Goal: Register for event/course

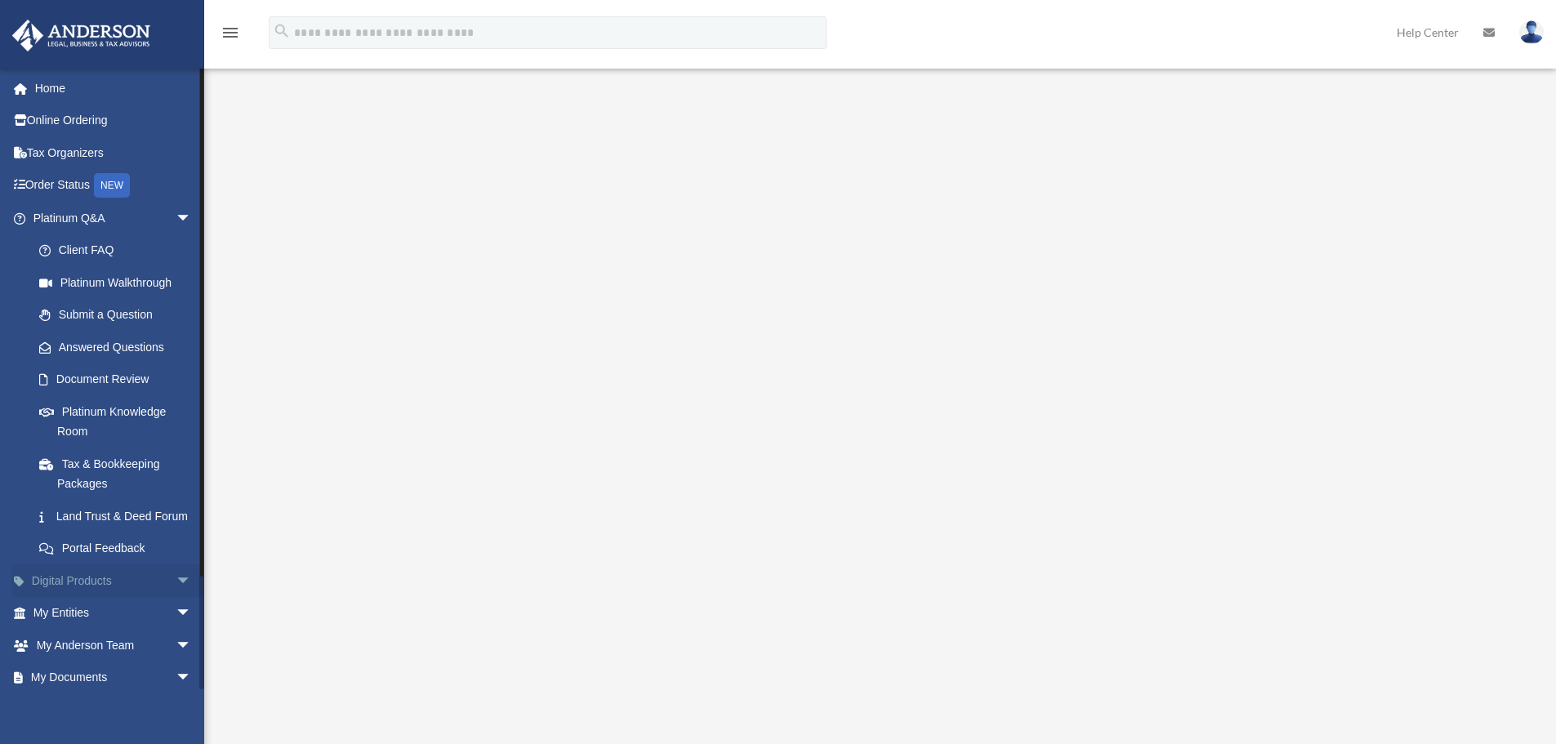
click at [176, 597] on span "arrow_drop_down" at bounding box center [192, 580] width 33 height 33
click at [69, 185] on link "Order Status NEW" at bounding box center [113, 185] width 205 height 33
click at [66, 152] on link "Tax Organizers" at bounding box center [113, 152] width 205 height 33
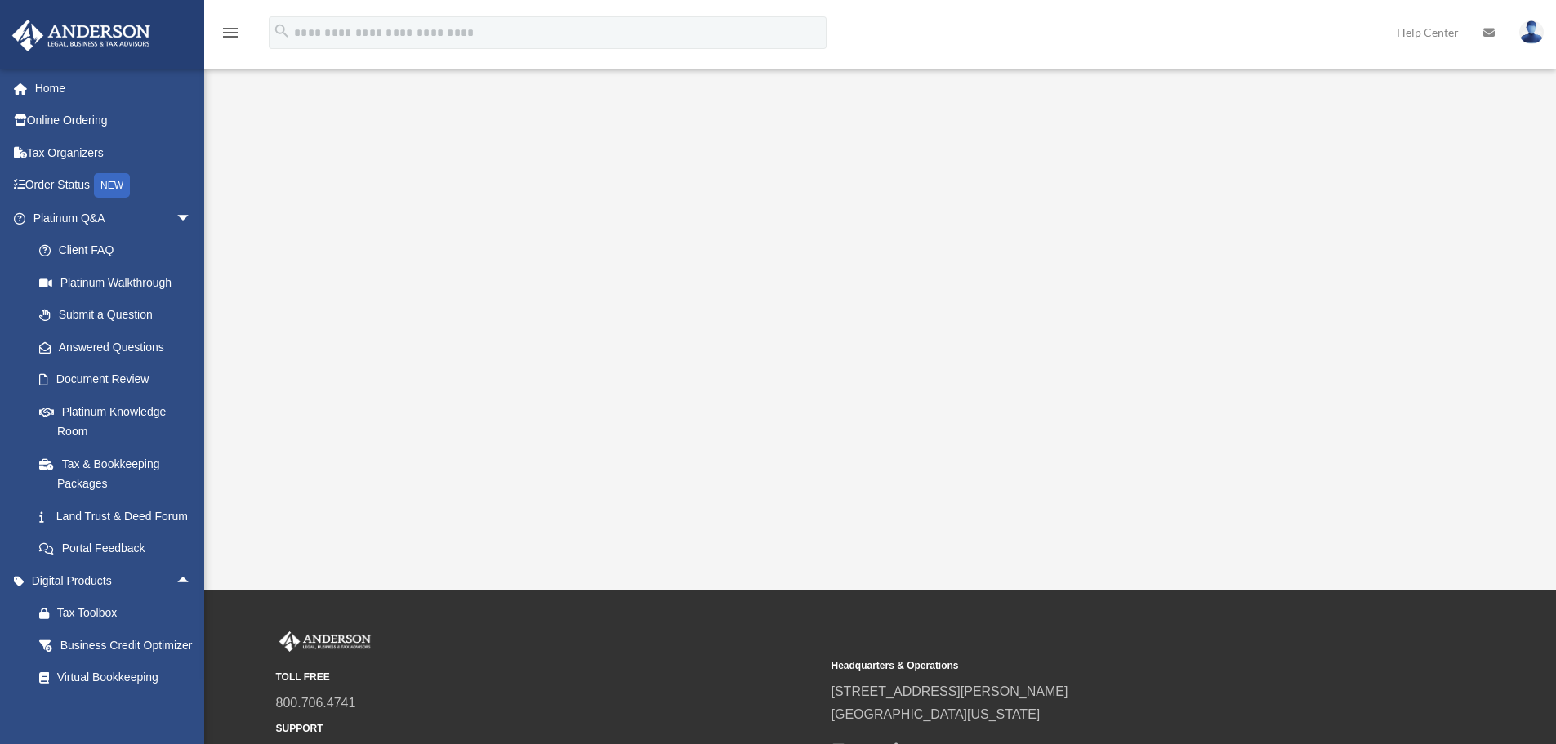
scroll to position [318, 0]
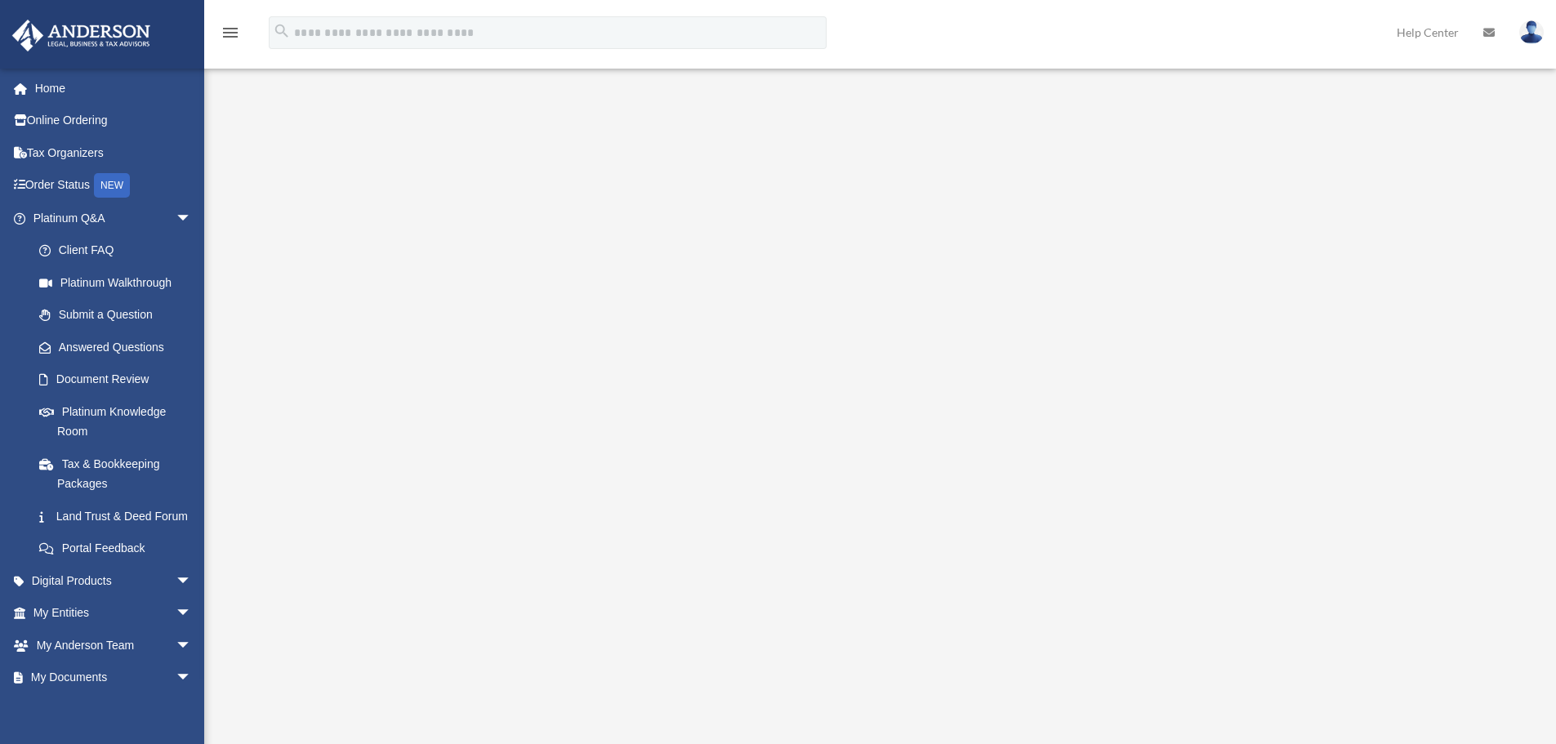
scroll to position [318, 0]
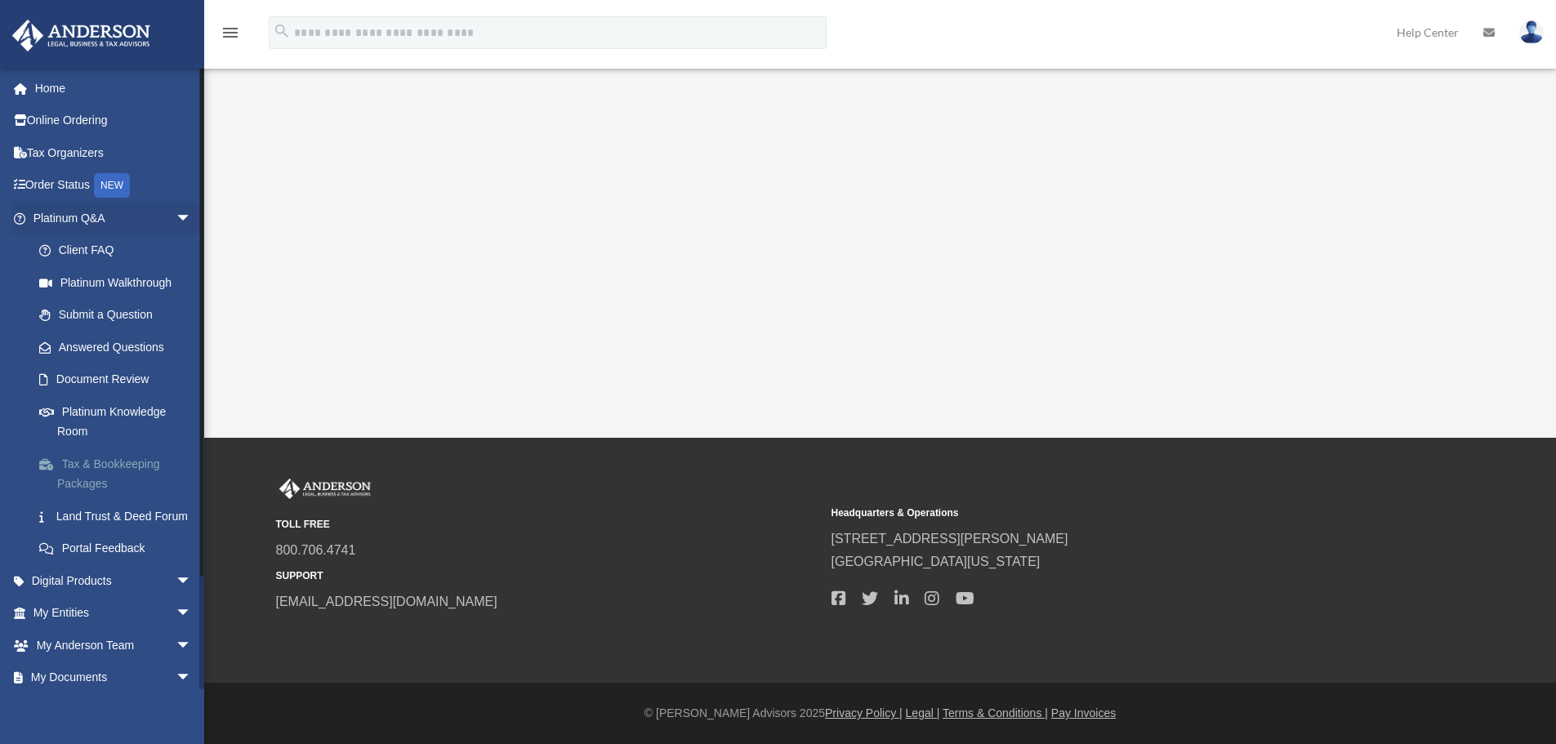
click at [113, 462] on link "Tax & Bookkeeping Packages" at bounding box center [120, 474] width 194 height 52
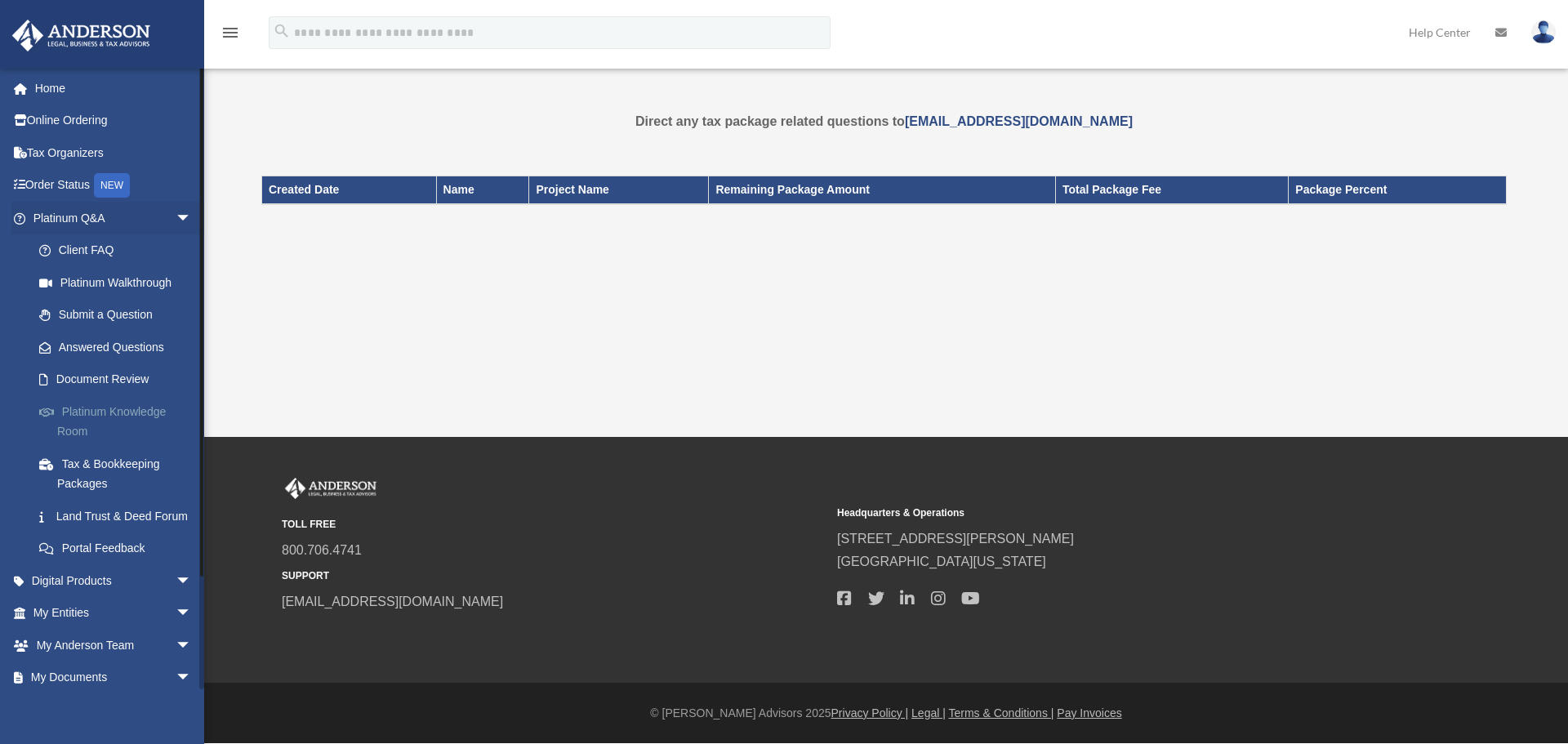
click at [108, 413] on link "Platinum Knowledge Room" at bounding box center [120, 421] width 194 height 52
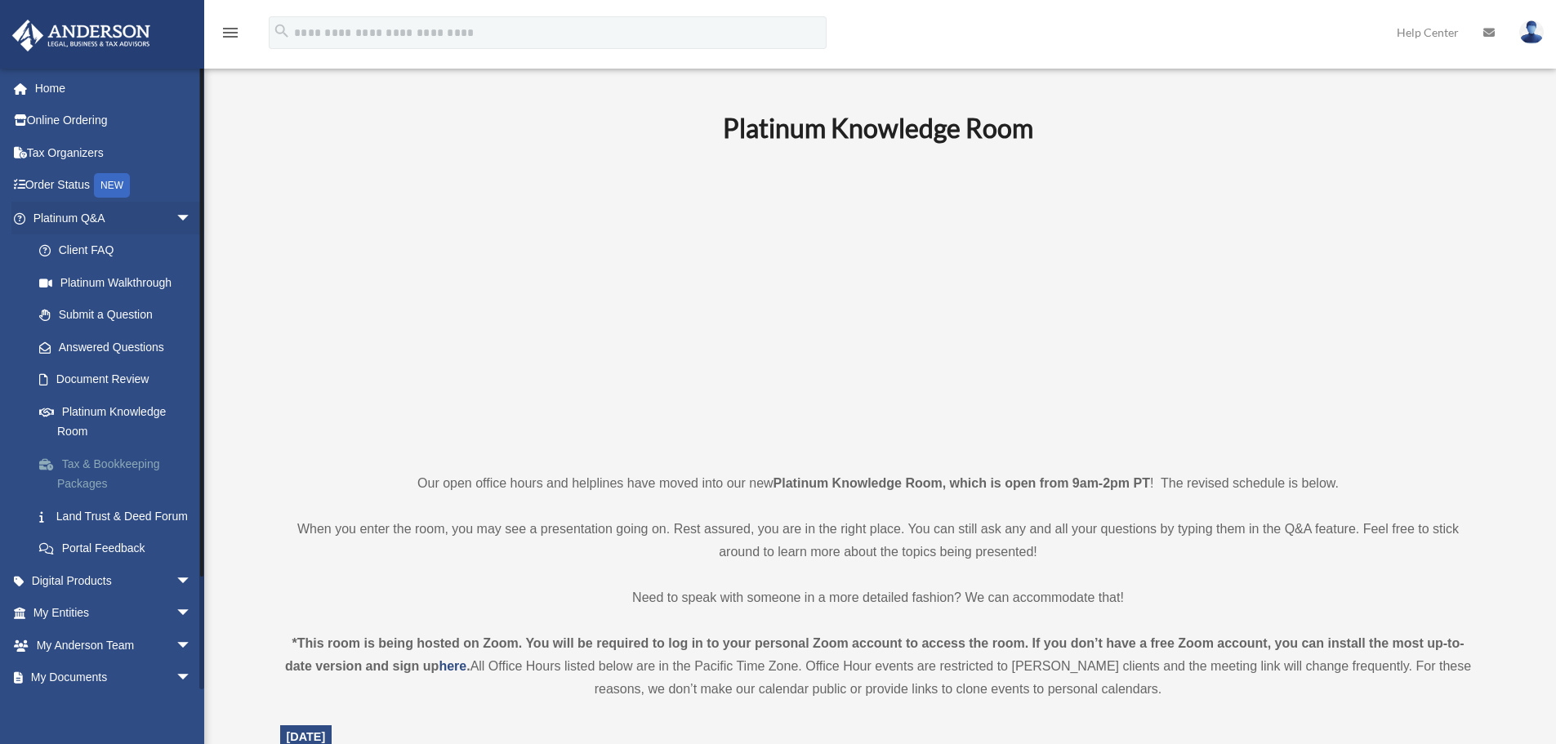
click at [107, 464] on link "Tax & Bookkeeping Packages" at bounding box center [120, 474] width 194 height 52
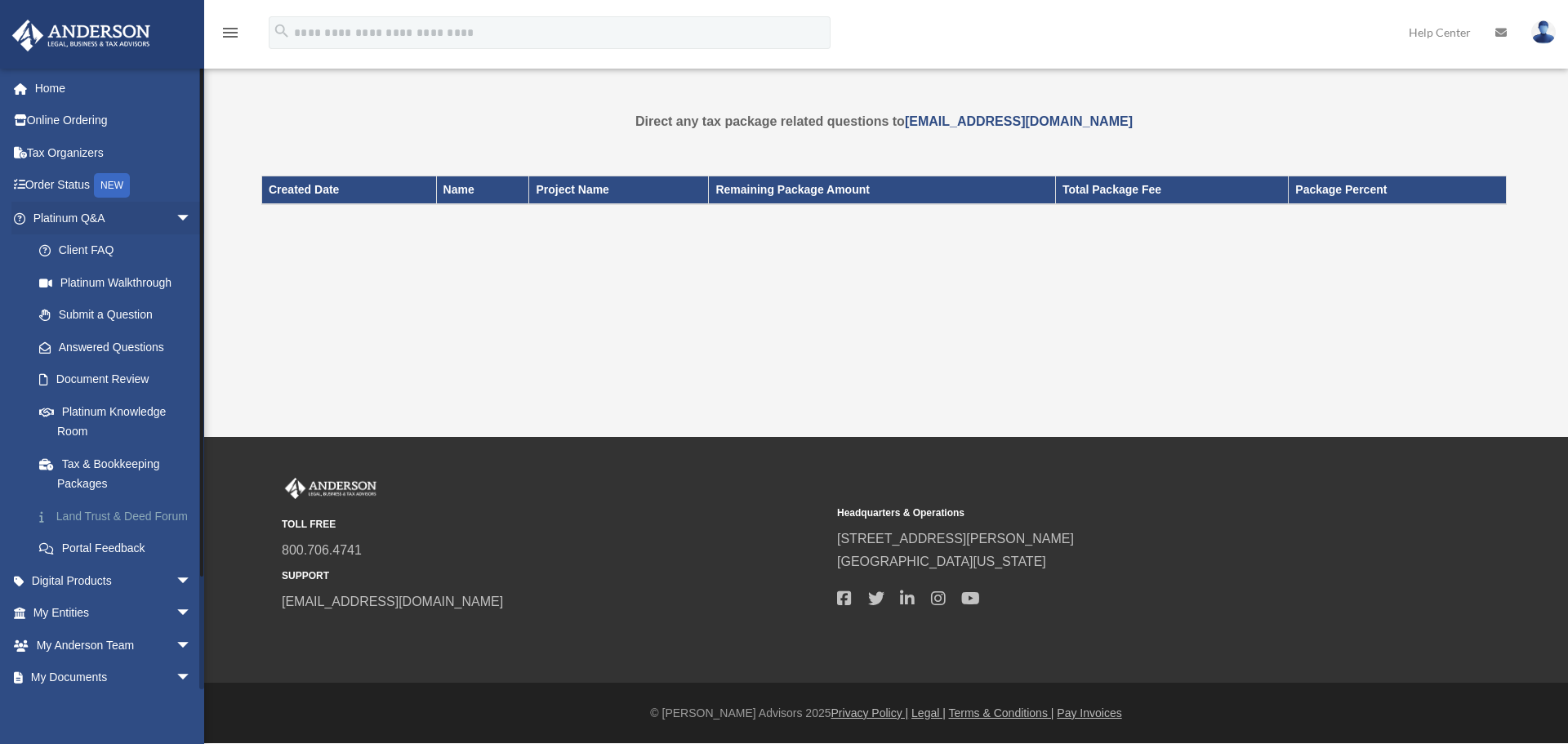
click at [79, 522] on link "Land Trust & Deed Forum" at bounding box center [120, 516] width 194 height 33
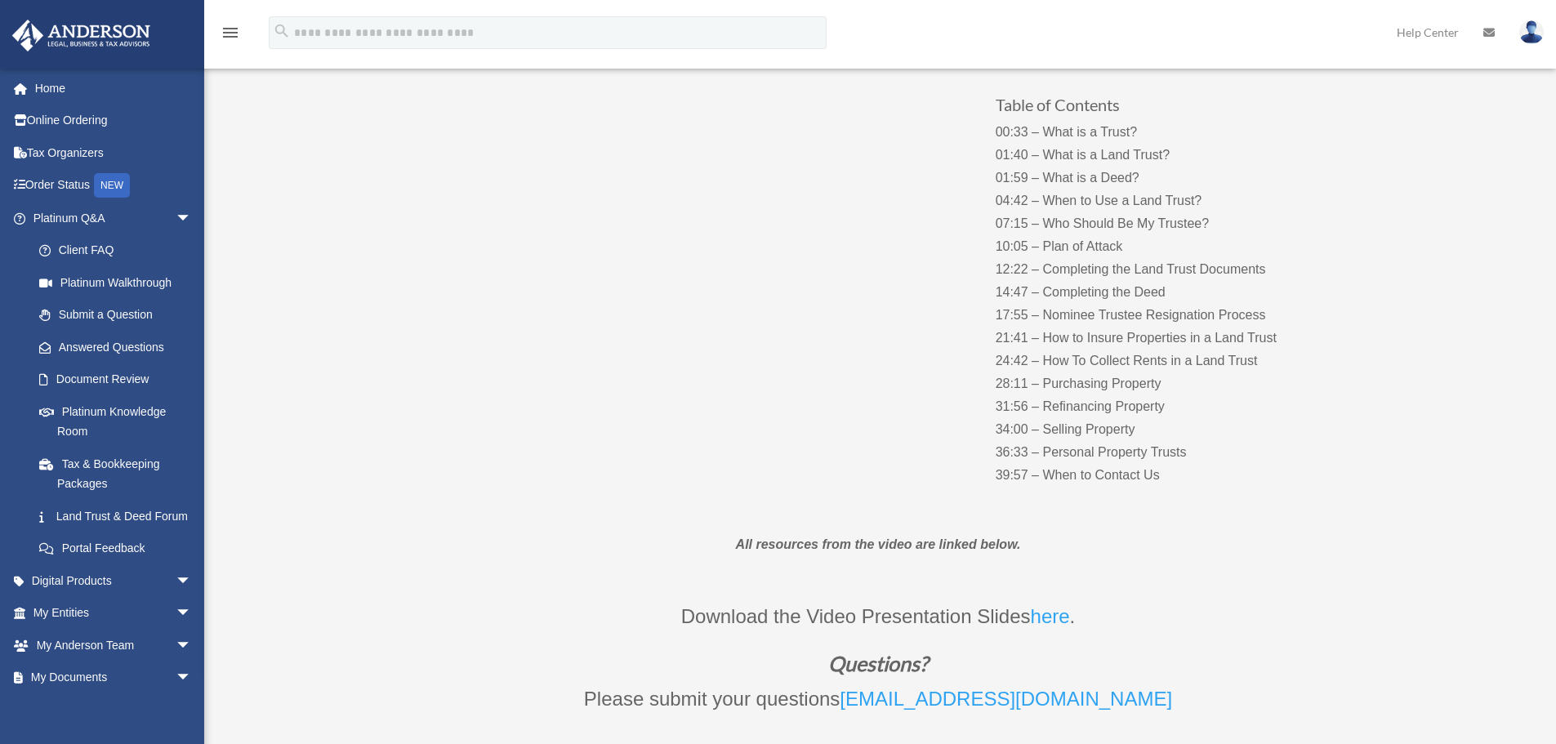
scroll to position [327, 0]
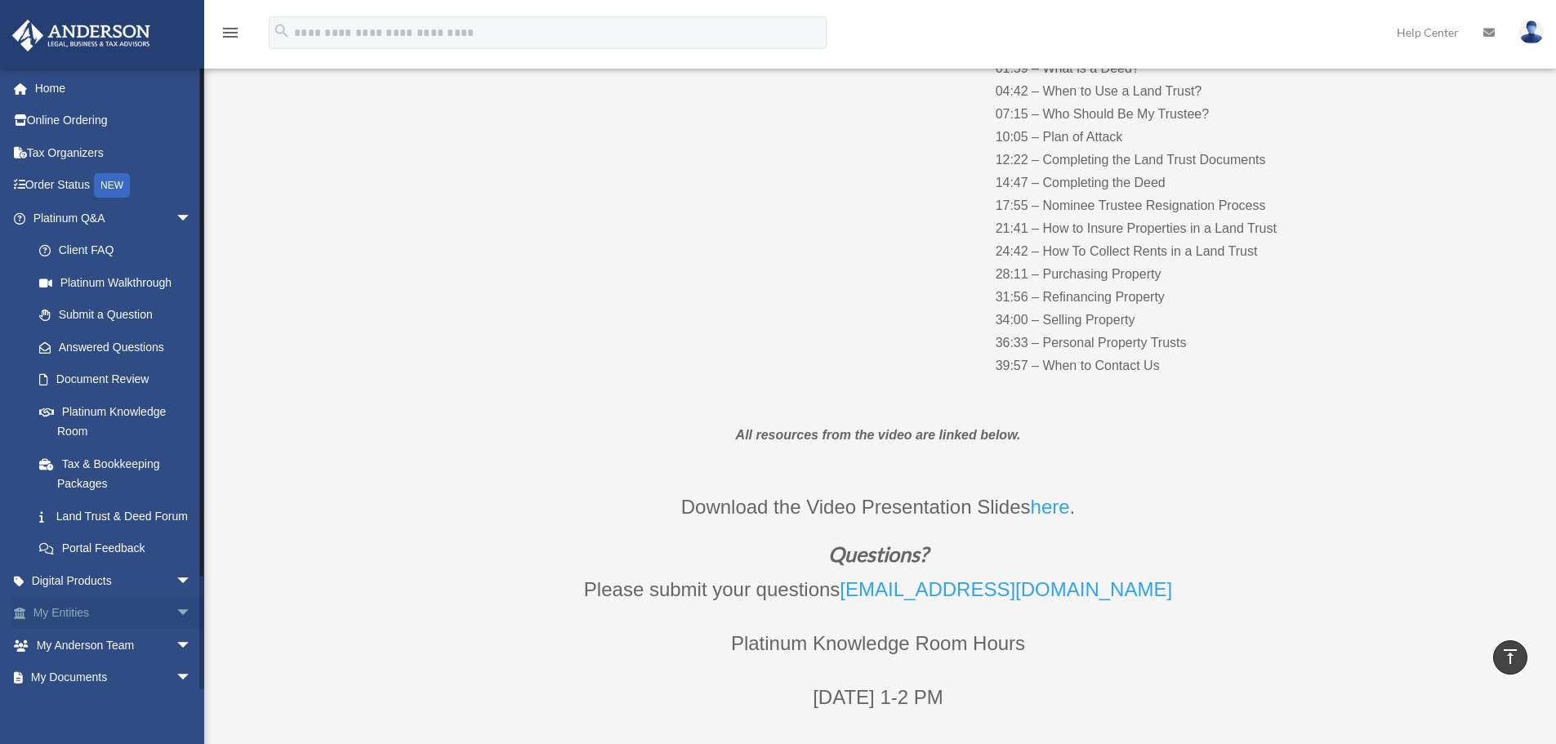
click at [176, 631] on span "arrow_drop_down" at bounding box center [192, 613] width 33 height 33
click at [96, 662] on link "Overview" at bounding box center [120, 645] width 194 height 33
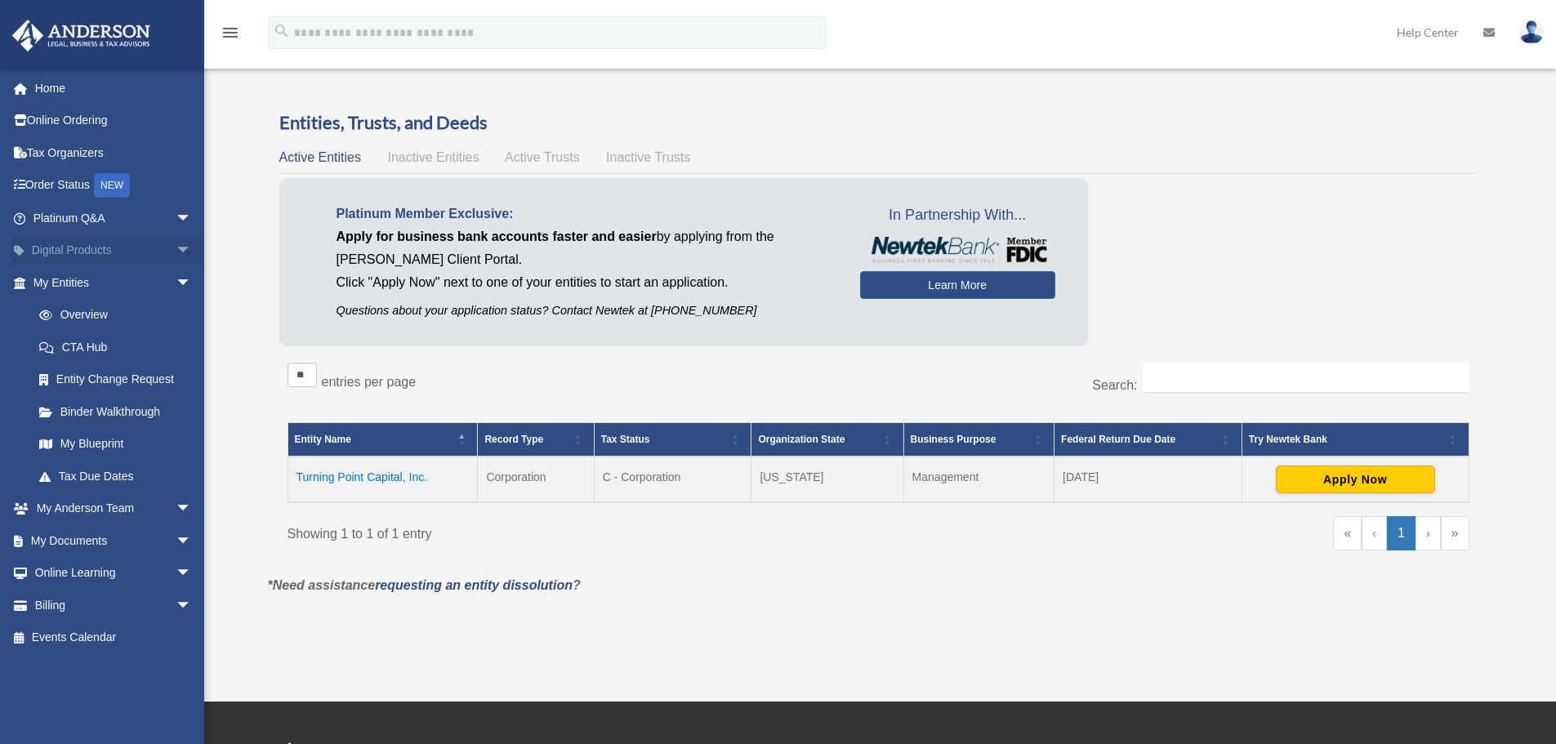
click at [176, 248] on span "arrow_drop_down" at bounding box center [192, 250] width 33 height 33
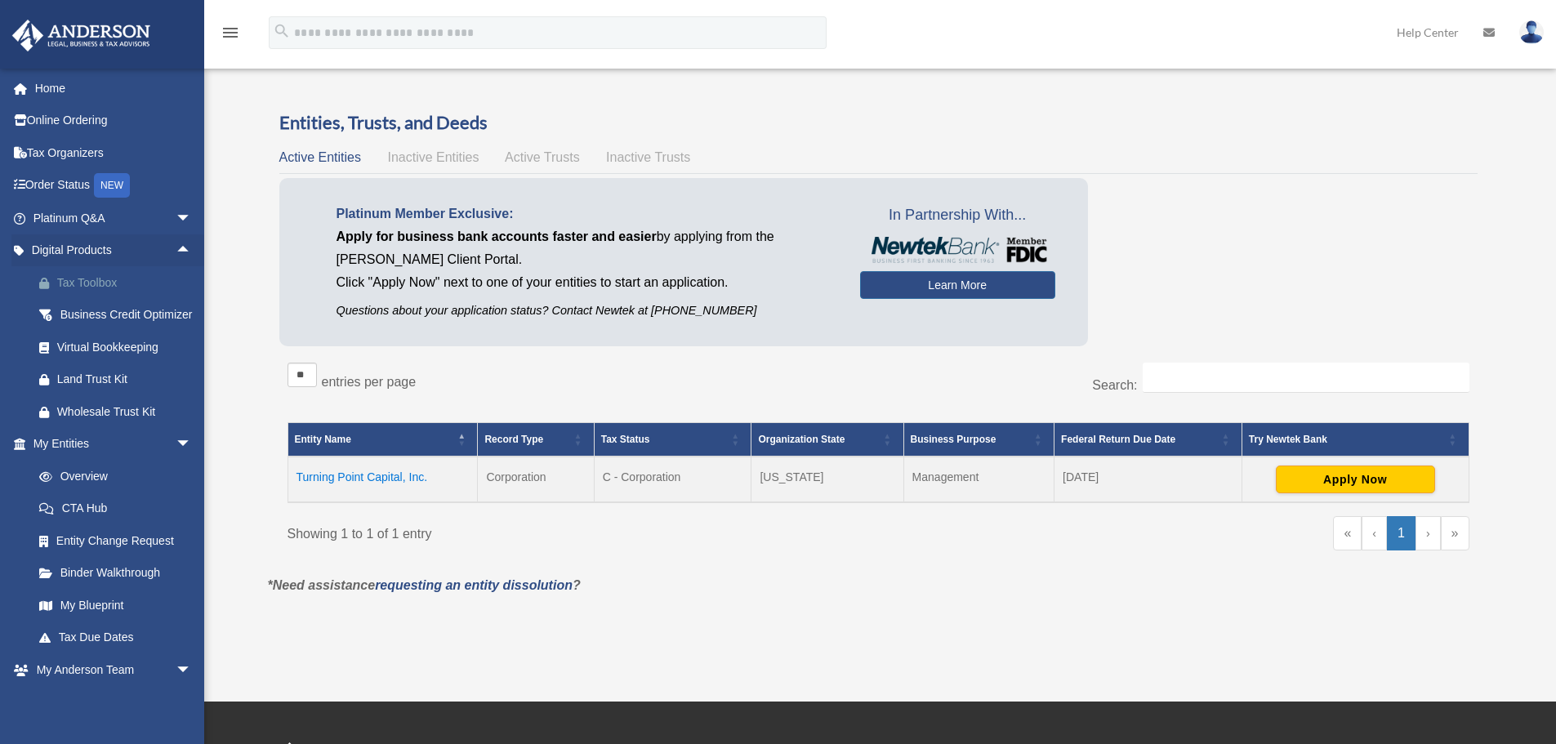
click at [108, 279] on div "Tax Toolbox" at bounding box center [126, 283] width 139 height 20
click at [95, 310] on div "Business Credit Optimizer" at bounding box center [126, 315] width 139 height 20
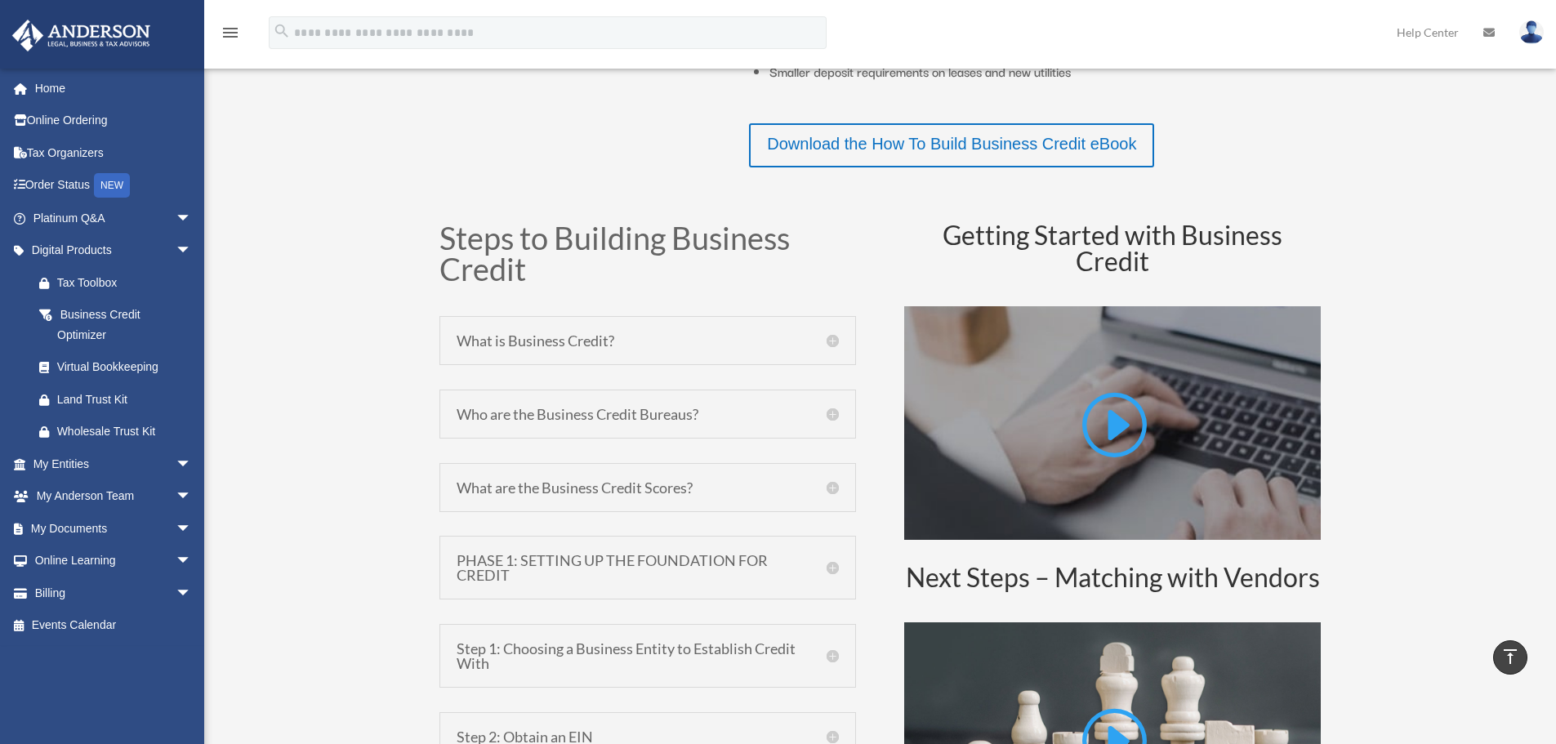
scroll to position [653, 0]
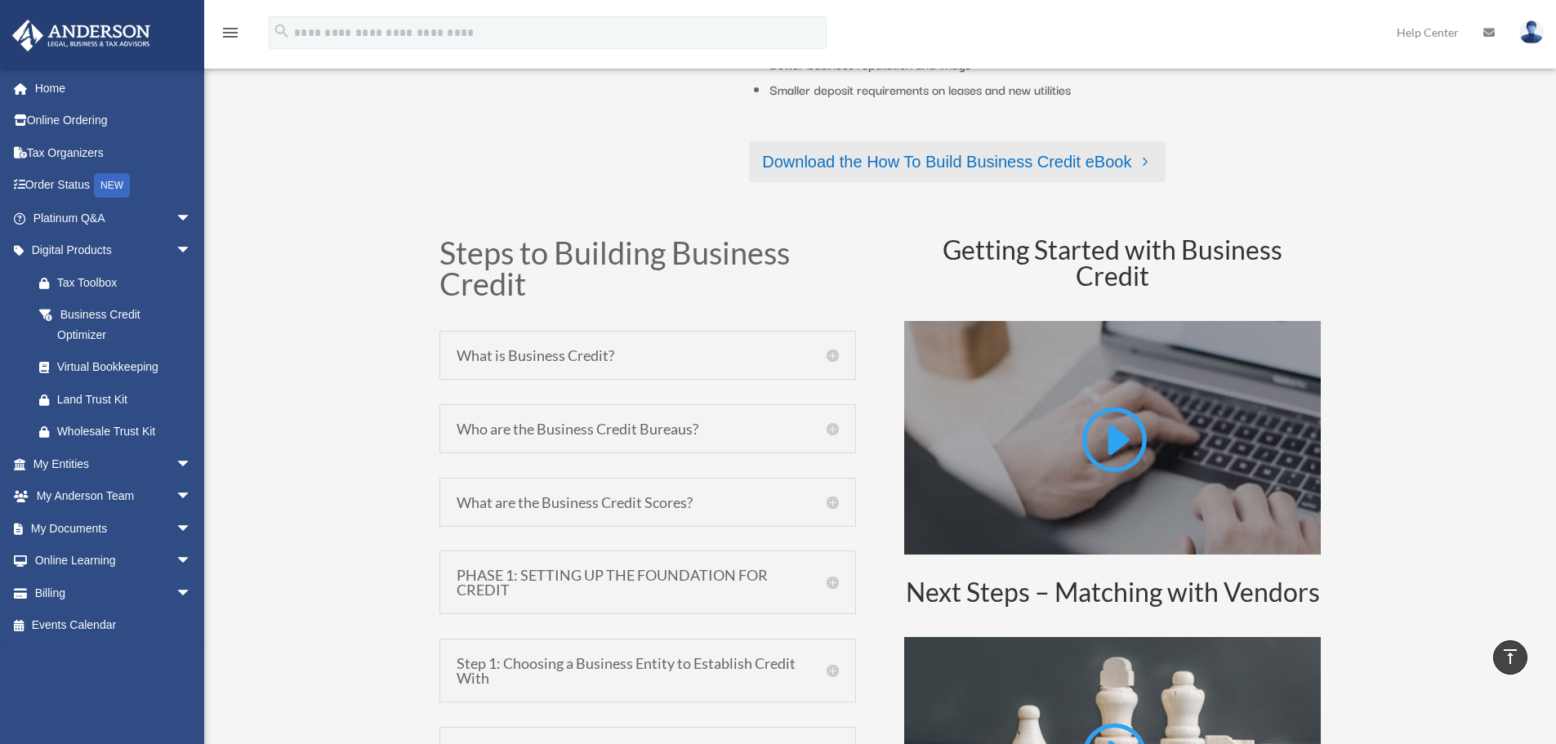
click at [948, 160] on link "Download the How To Build Business Credit eBook" at bounding box center [957, 161] width 417 height 41
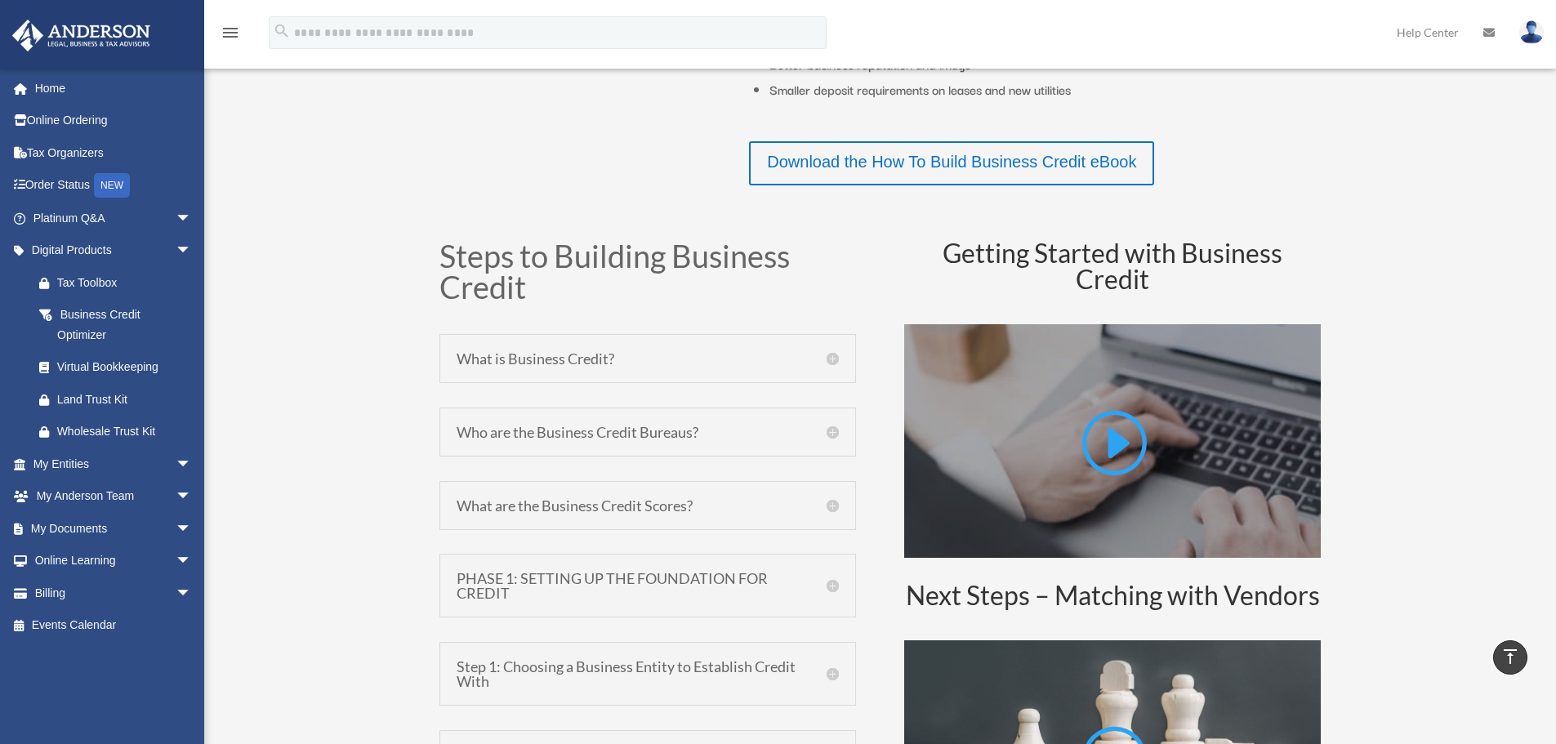
click at [573, 358] on h5 "What is Business Credit?" at bounding box center [648, 358] width 382 height 15
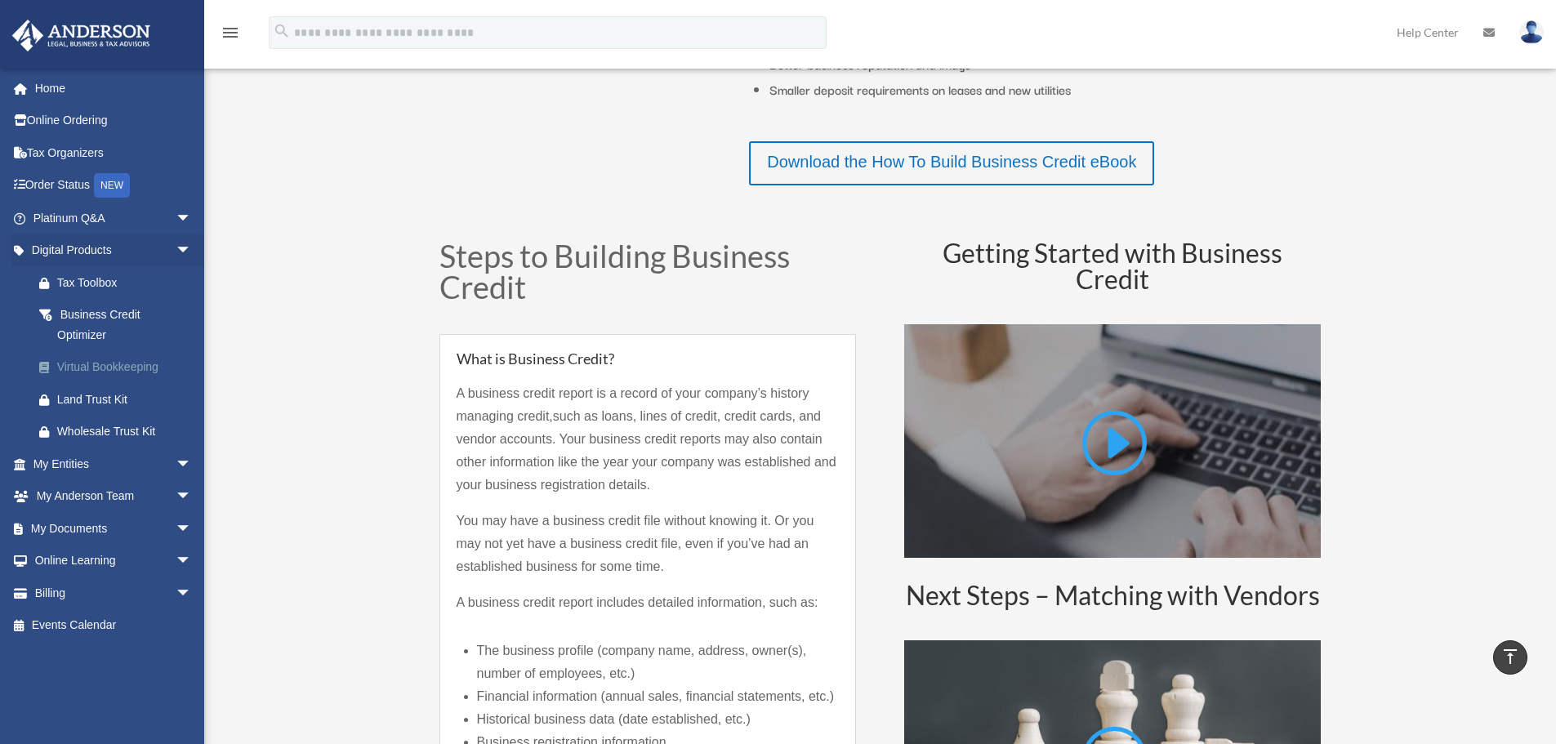
click at [110, 364] on div "Virtual Bookkeeping" at bounding box center [126, 367] width 139 height 20
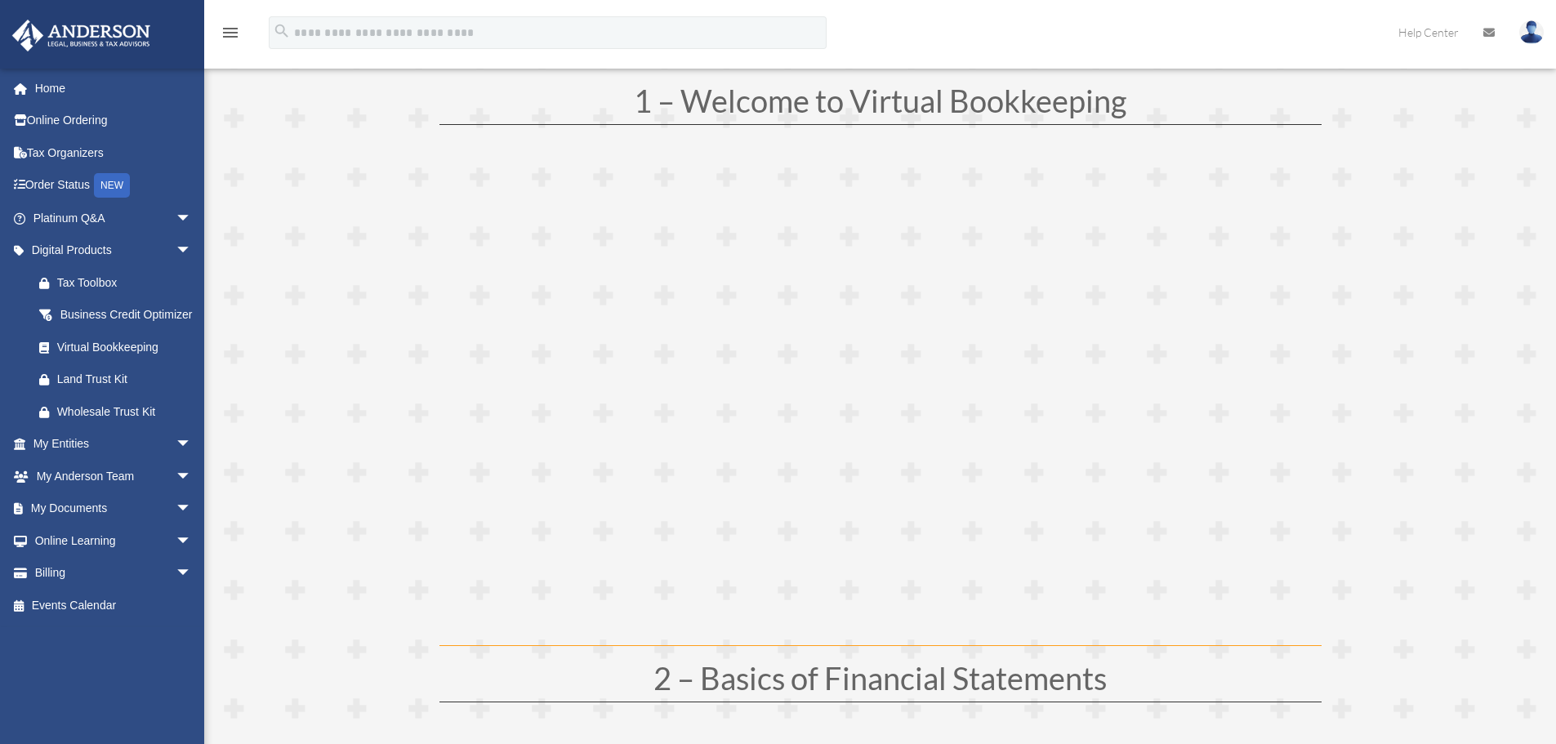
scroll to position [245, 0]
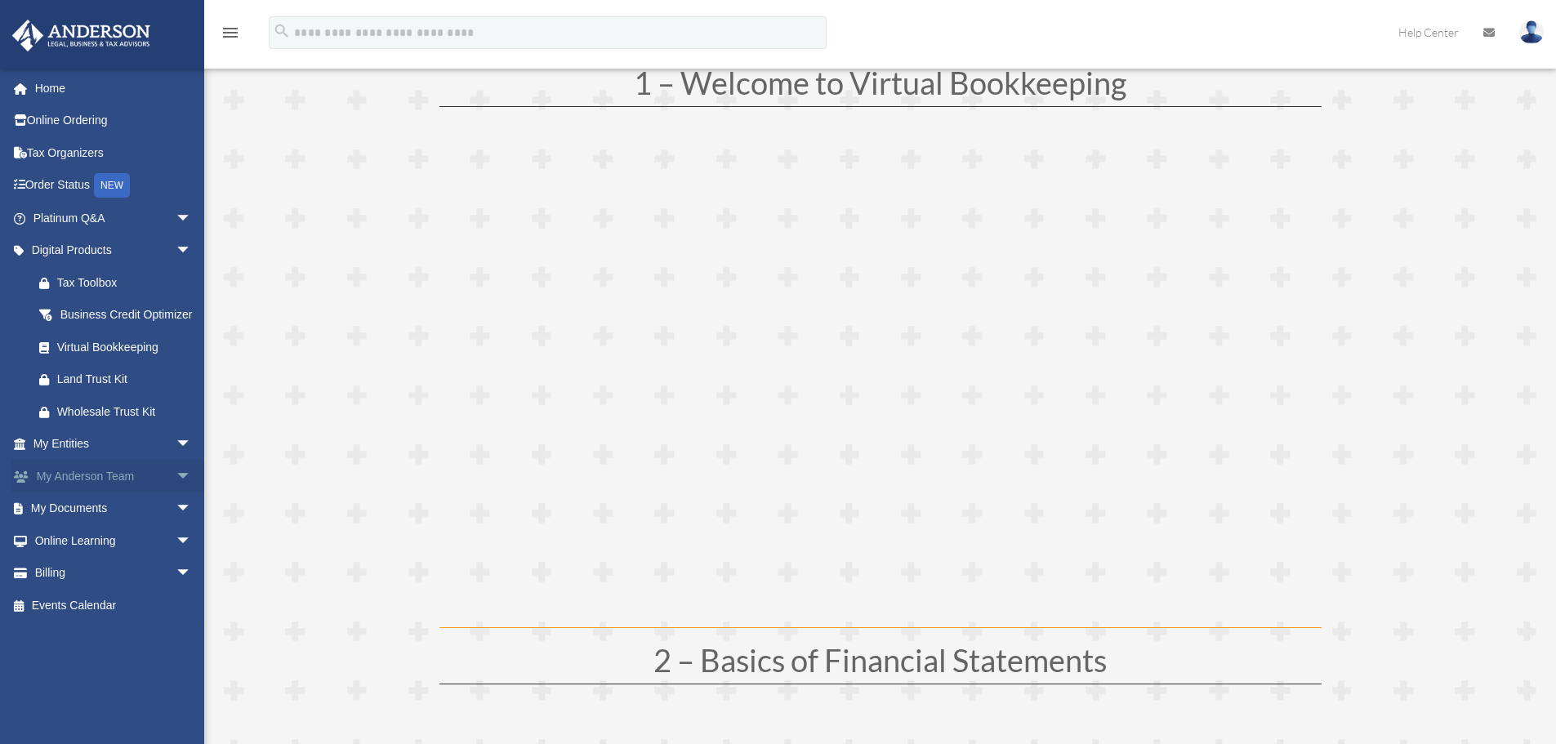
click at [176, 493] on span "arrow_drop_down" at bounding box center [192, 476] width 33 height 33
click at [121, 525] on link "My Anderson Team" at bounding box center [120, 509] width 194 height 33
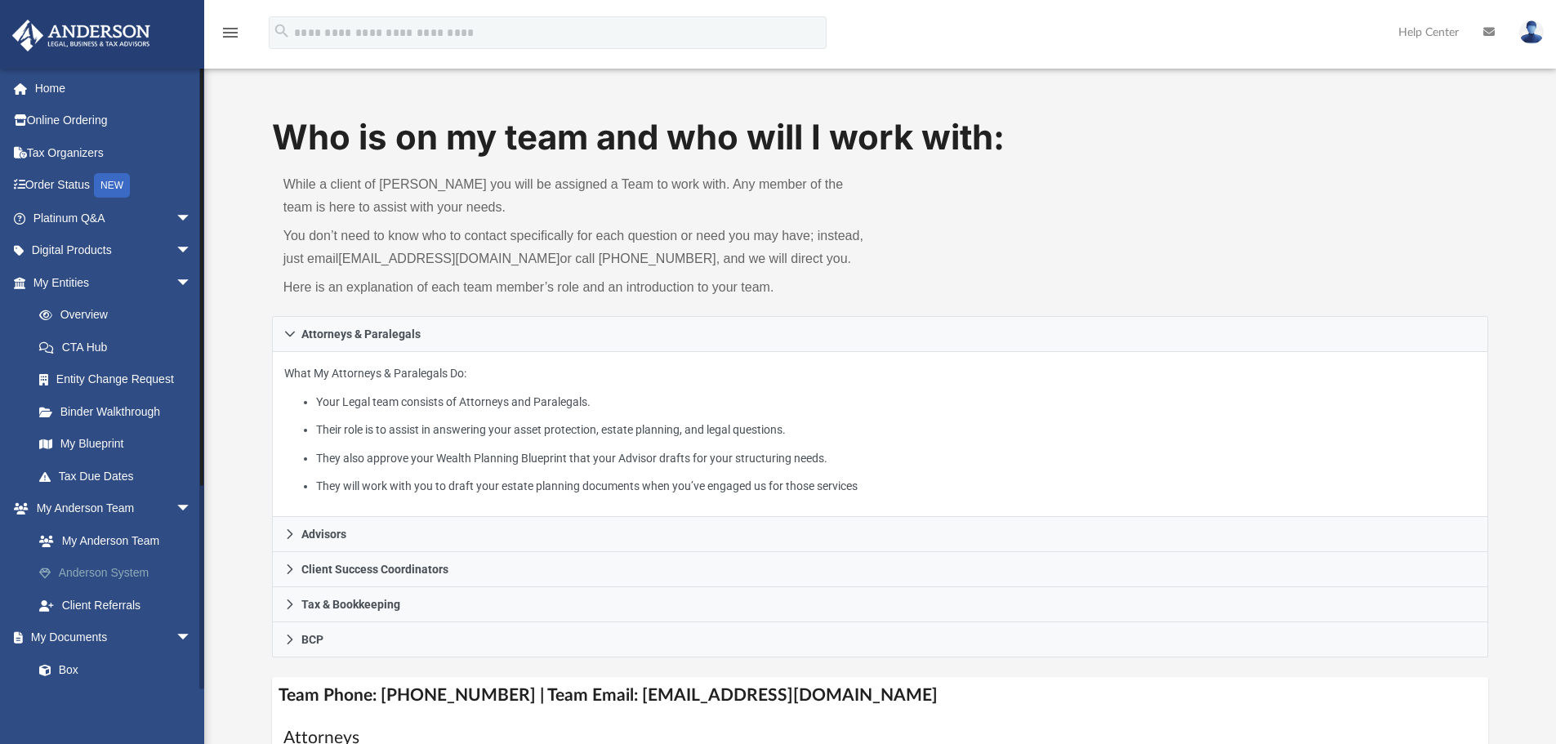
click at [107, 574] on link "Anderson System" at bounding box center [120, 573] width 194 height 33
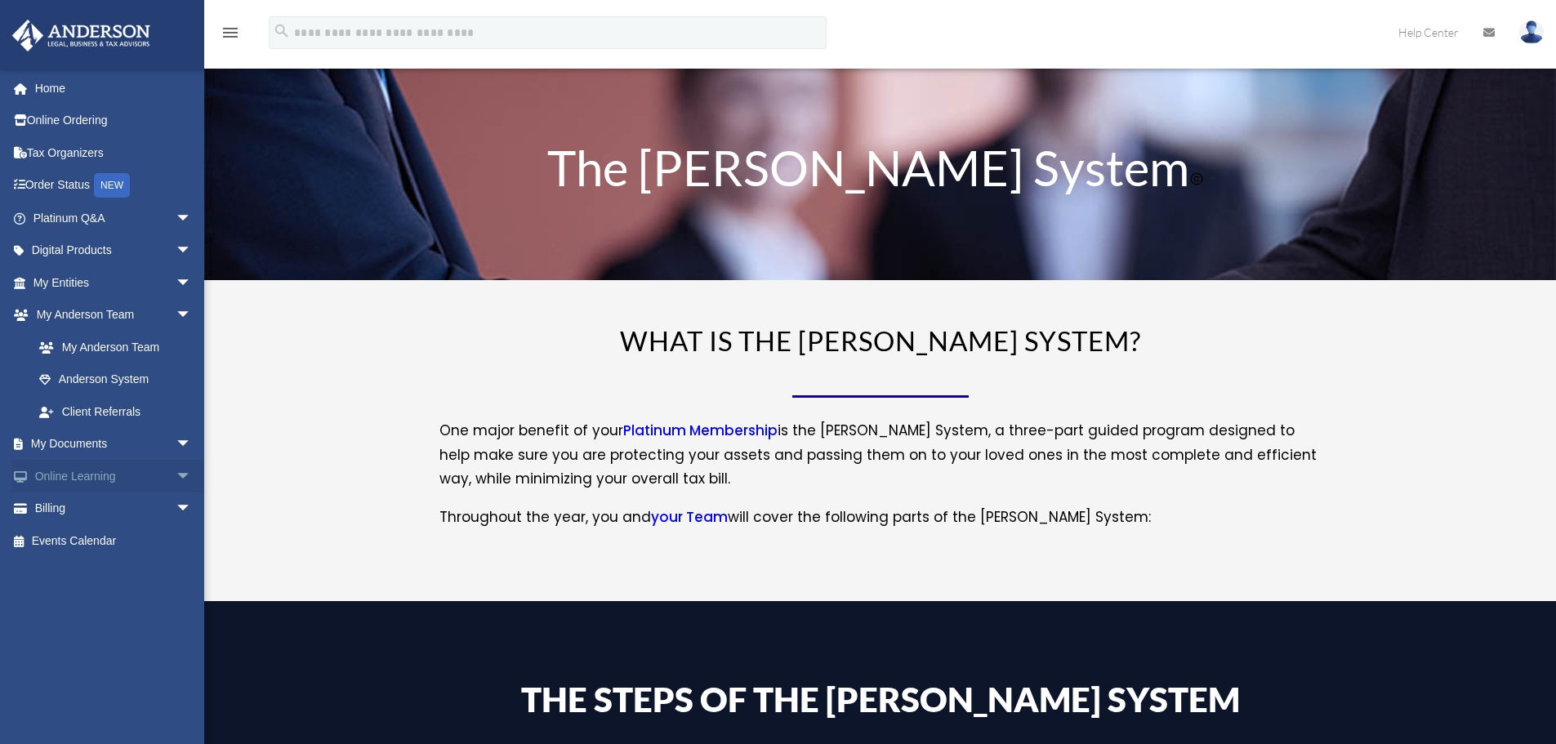
click at [176, 475] on span "arrow_drop_down" at bounding box center [192, 476] width 33 height 33
click at [80, 508] on link "Courses" at bounding box center [120, 509] width 194 height 33
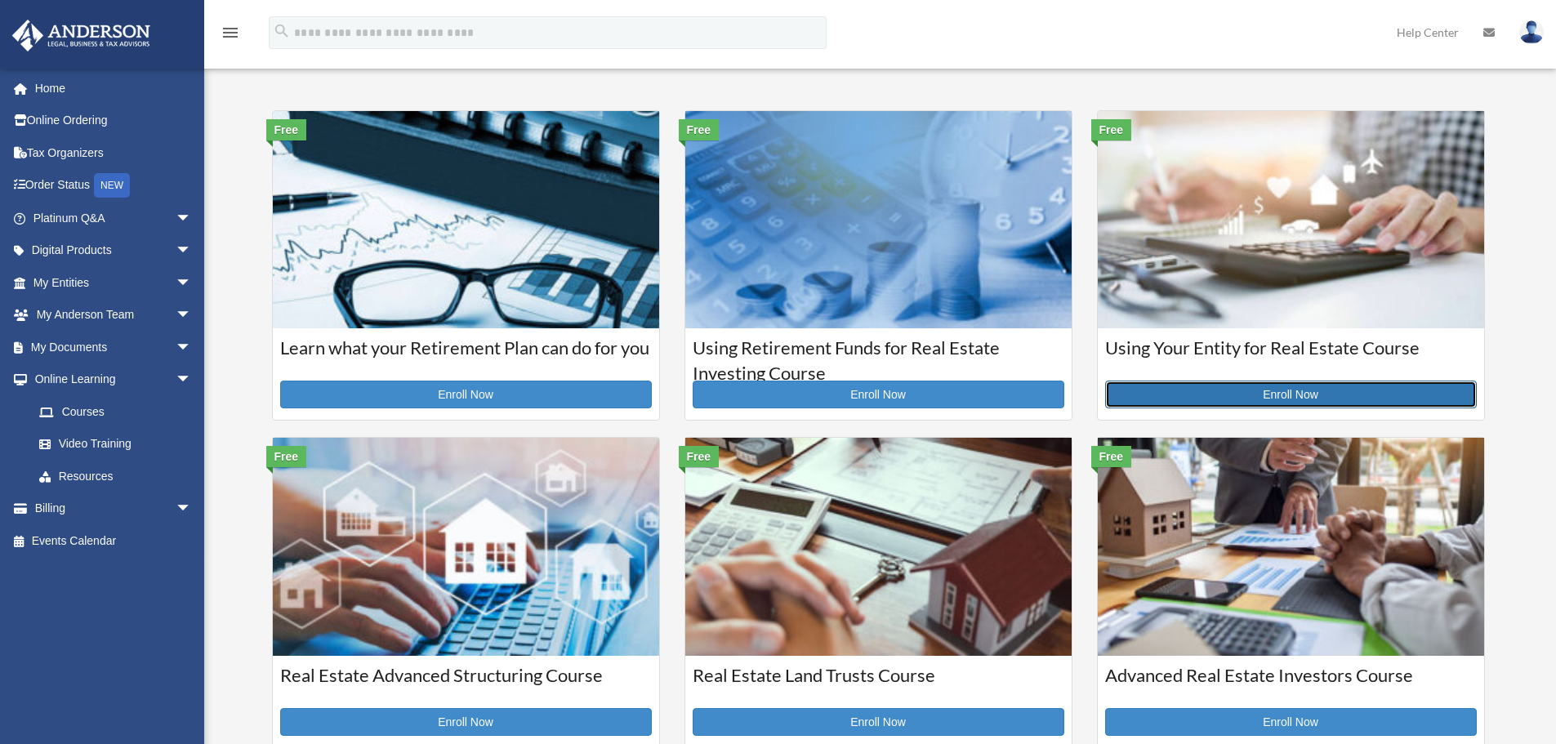
click at [1287, 395] on link "Enroll Now" at bounding box center [1291, 395] width 372 height 28
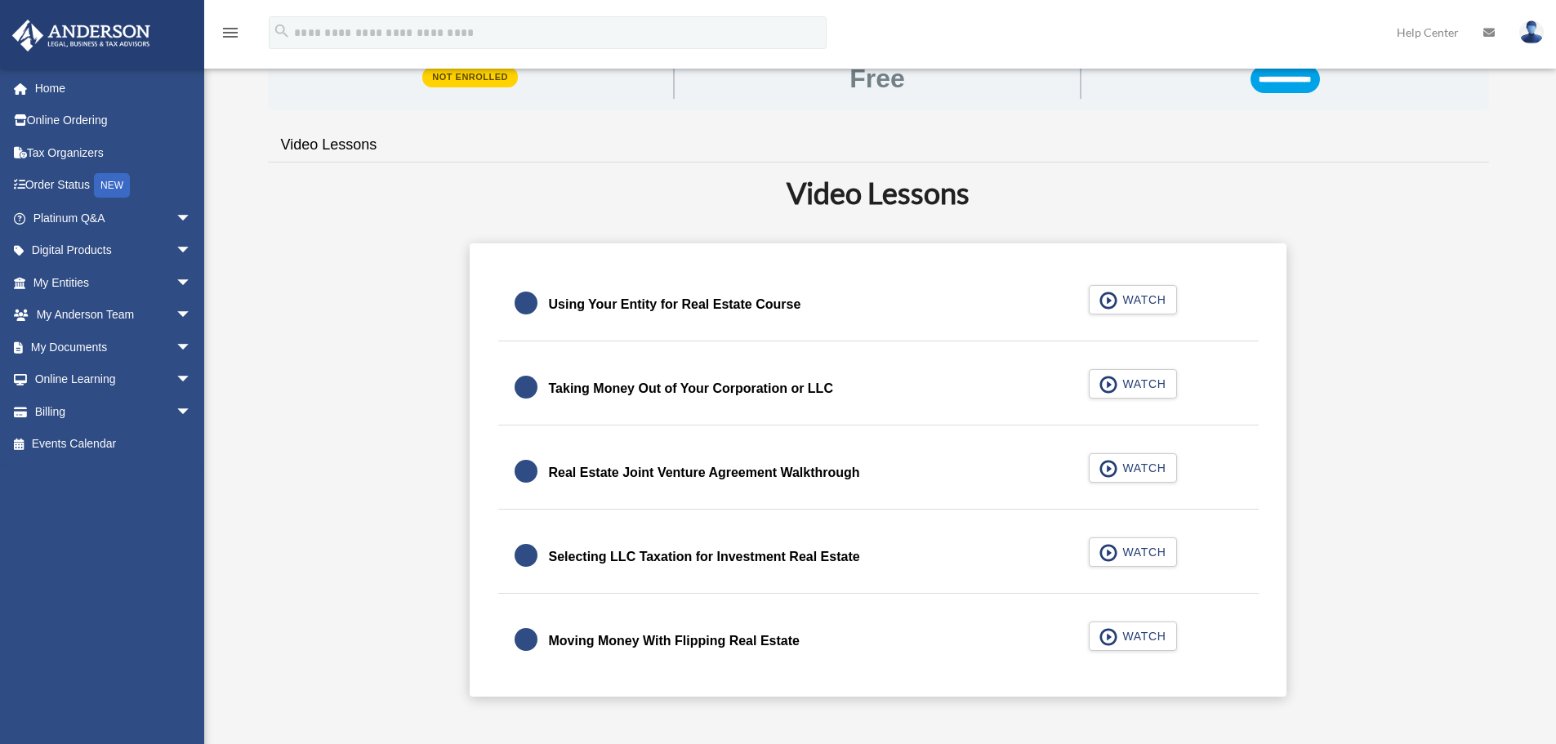
scroll to position [327, 0]
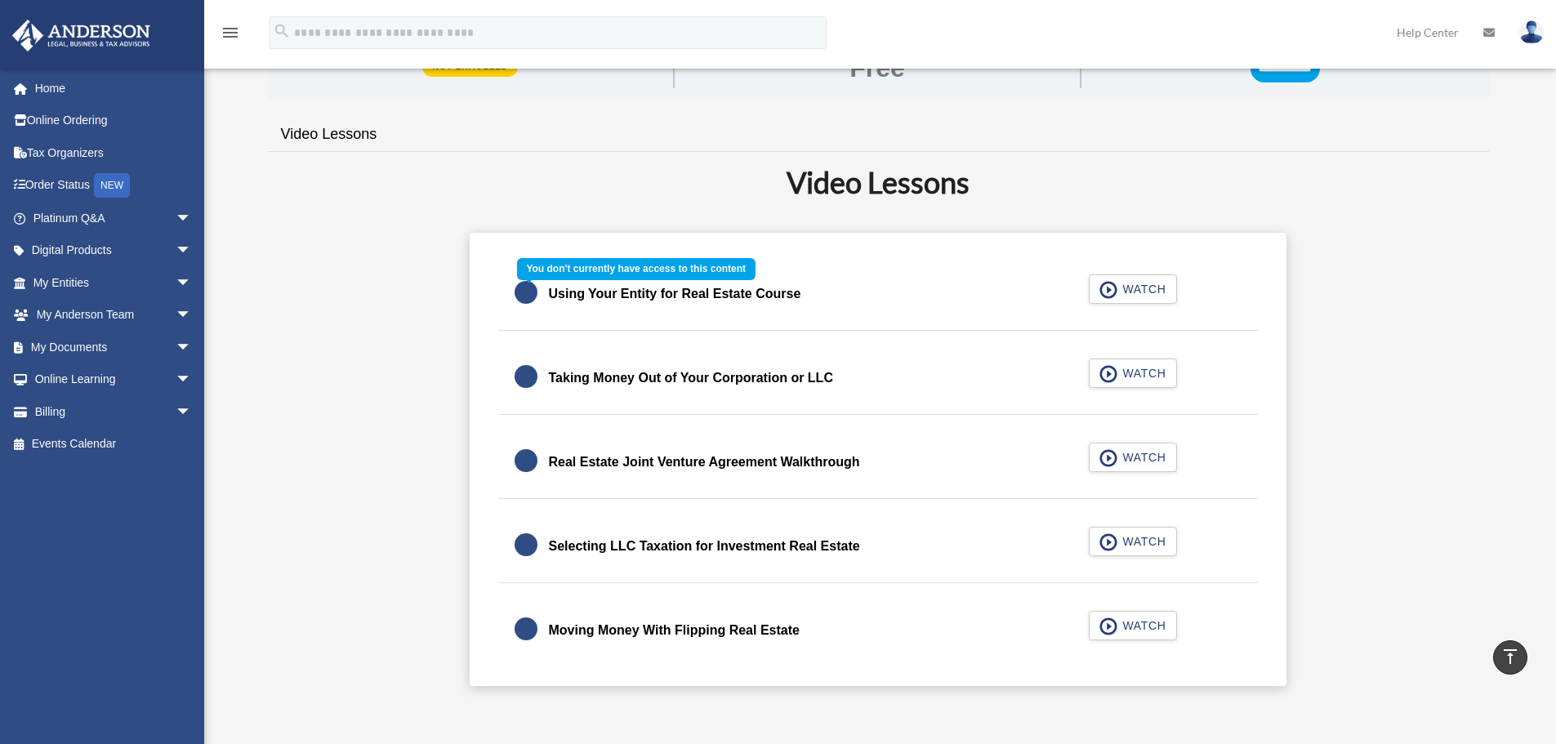
click at [1138, 288] on div "Using Your Entity for Real Estate Course WATCH" at bounding box center [878, 294] width 801 height 73
click at [1107, 291] on div "Using Your Entity for Real Estate Course WATCH" at bounding box center [878, 294] width 801 height 73
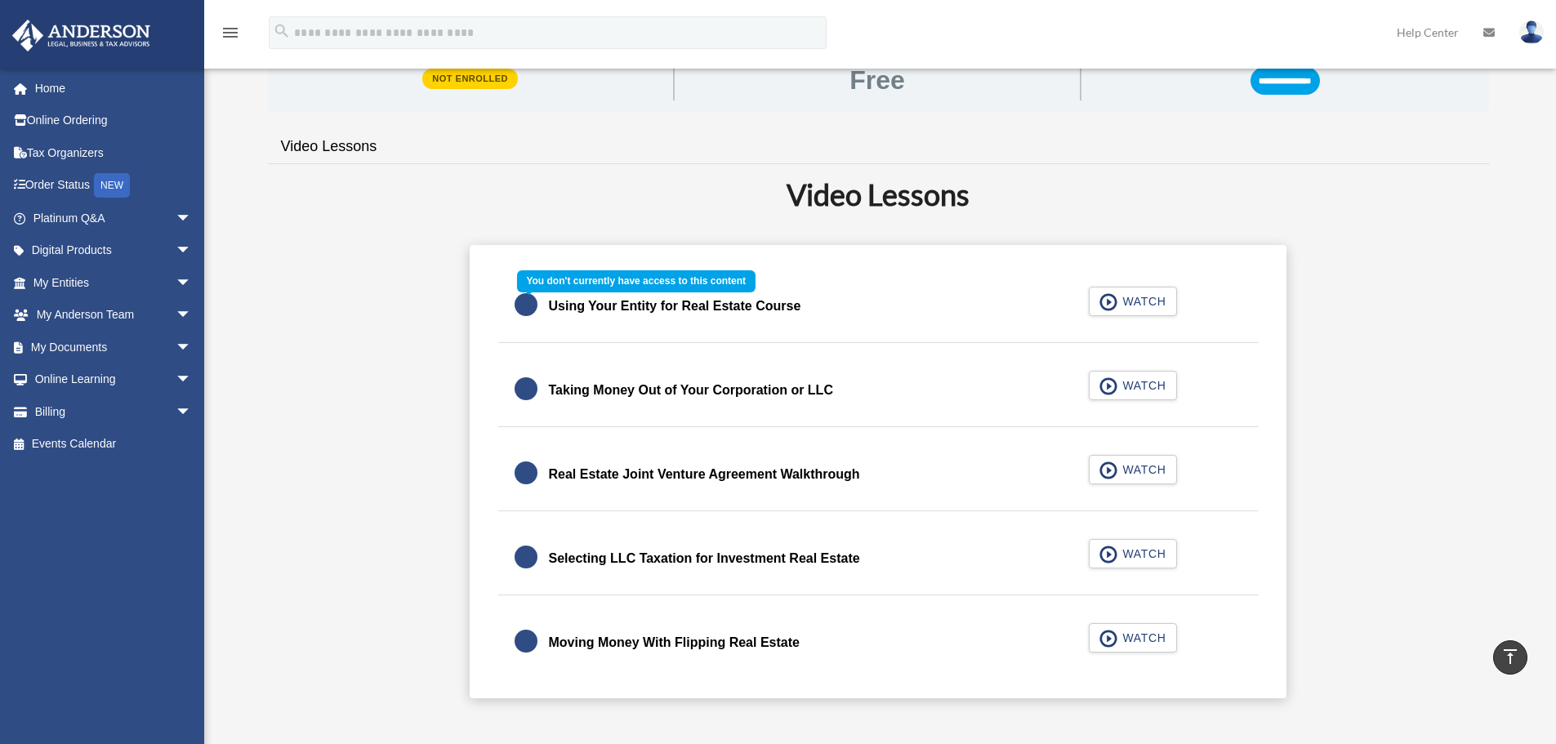
scroll to position [0, 0]
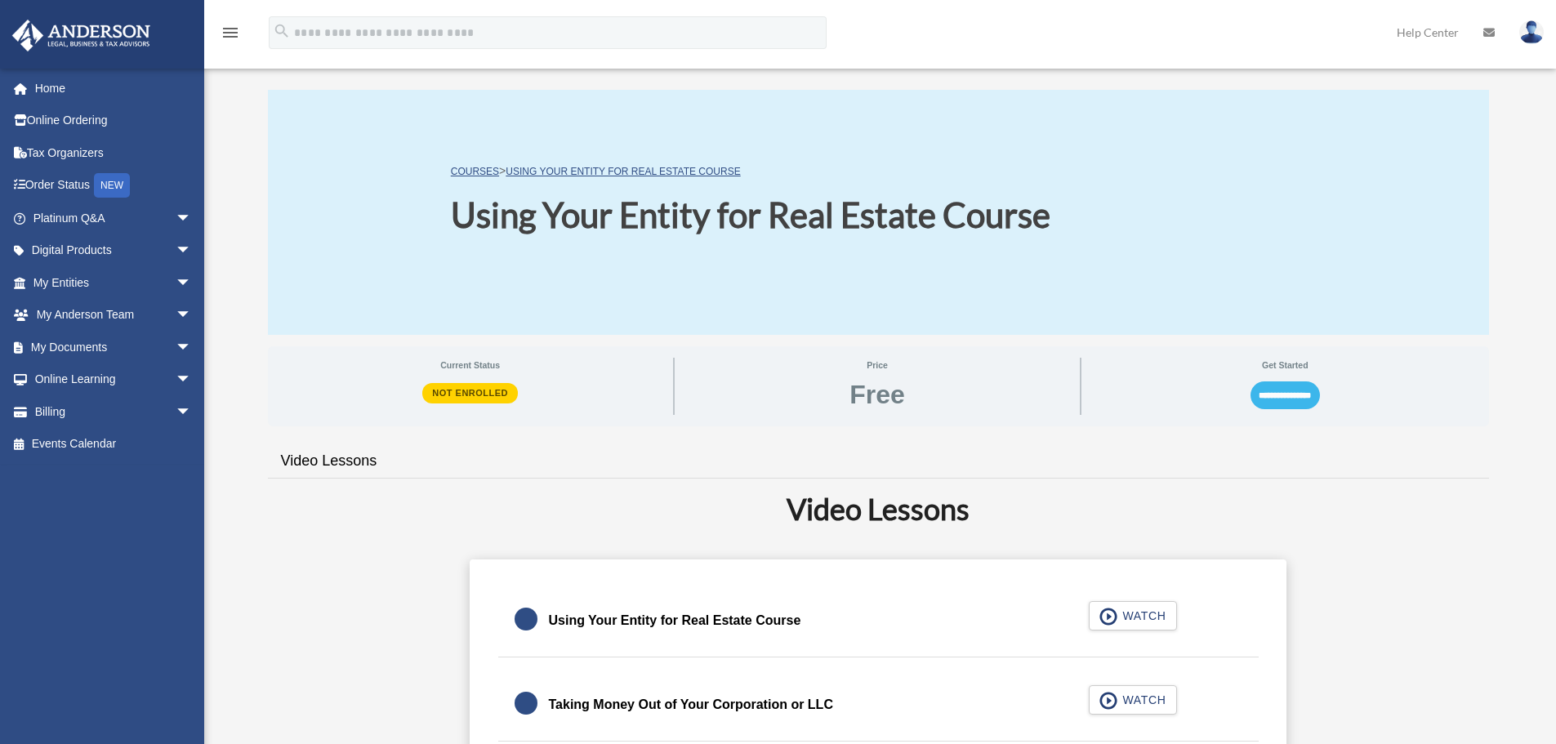
click at [1300, 394] on input "**********" at bounding box center [1285, 395] width 69 height 28
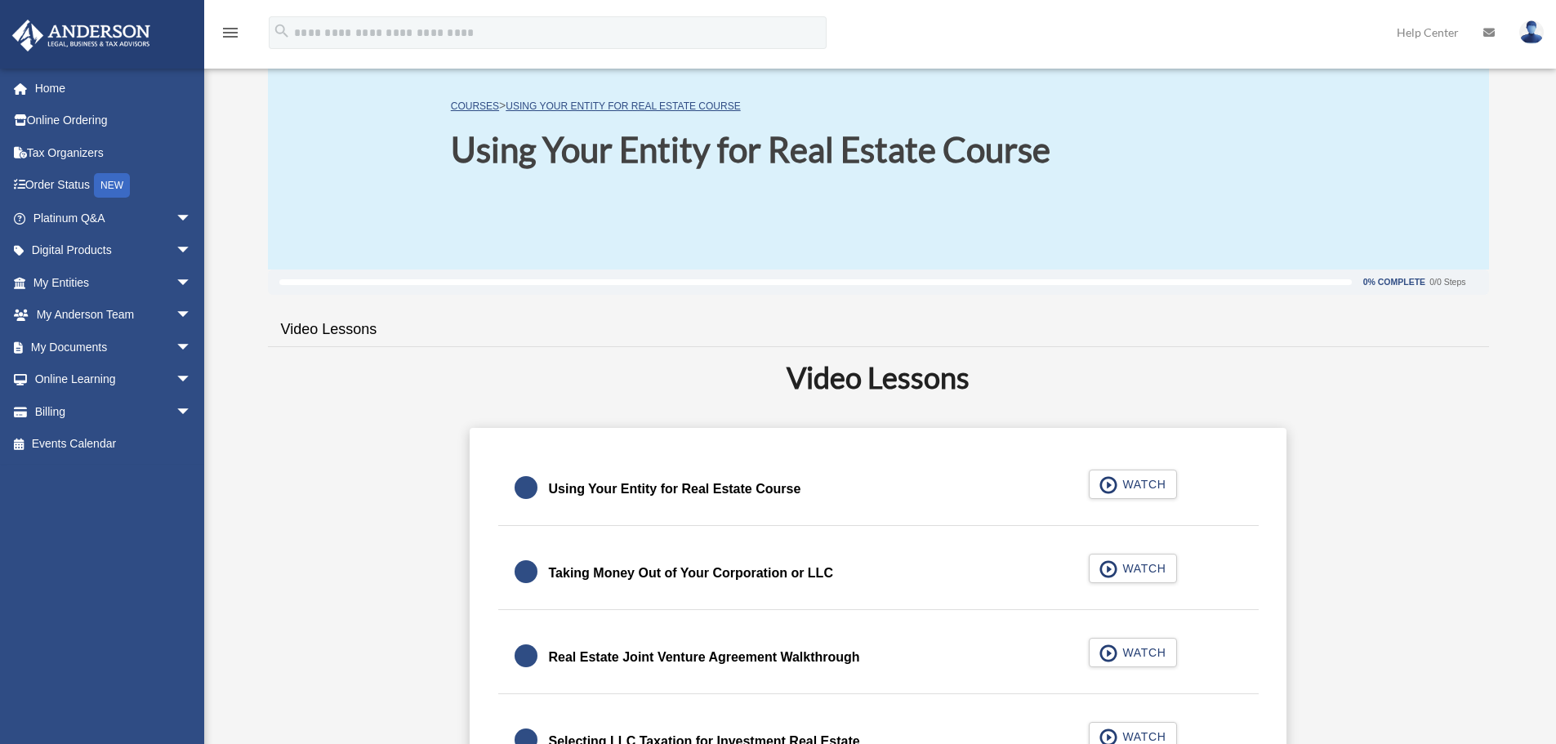
scroll to position [163, 0]
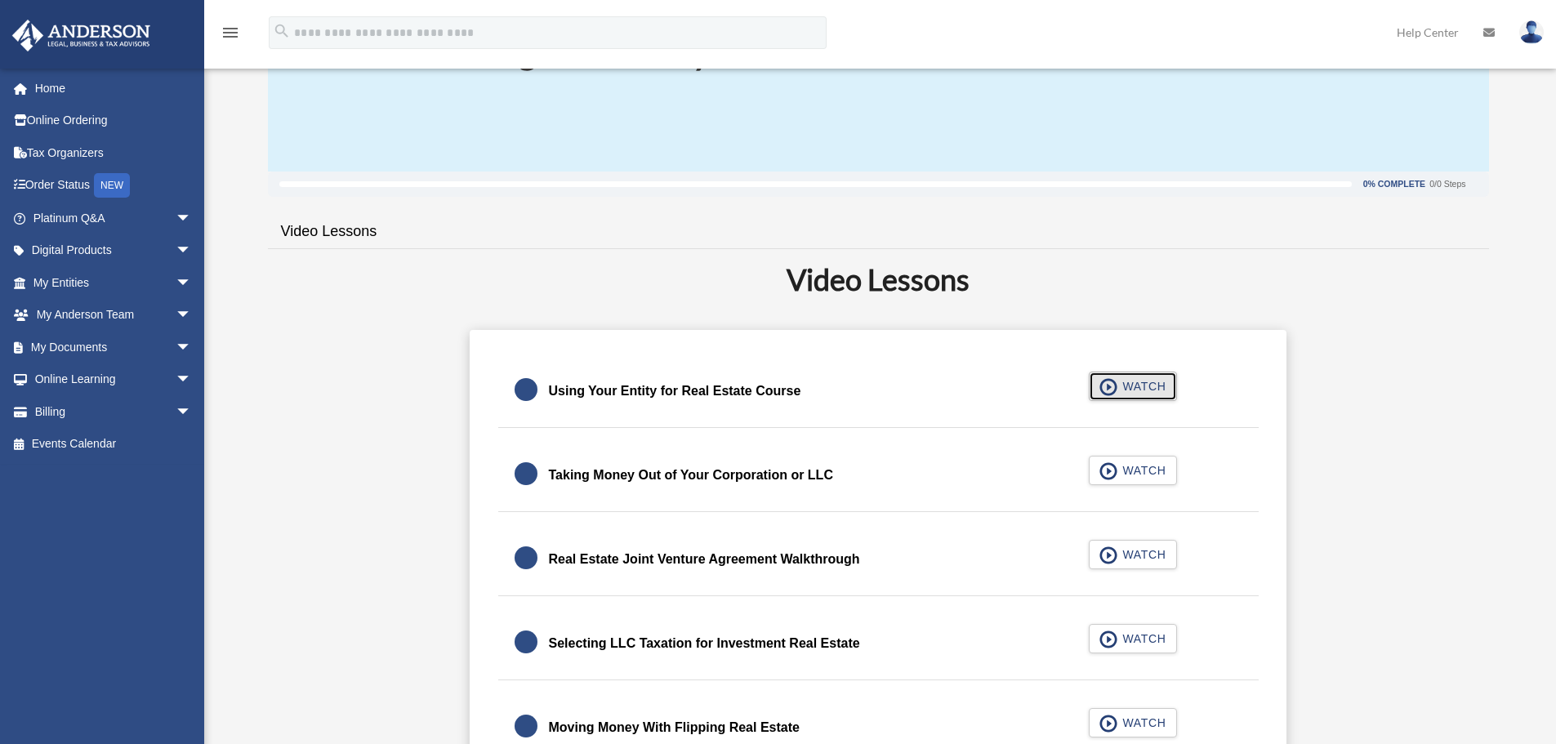
click at [1140, 381] on span "WATCH" at bounding box center [1141, 386] width 48 height 16
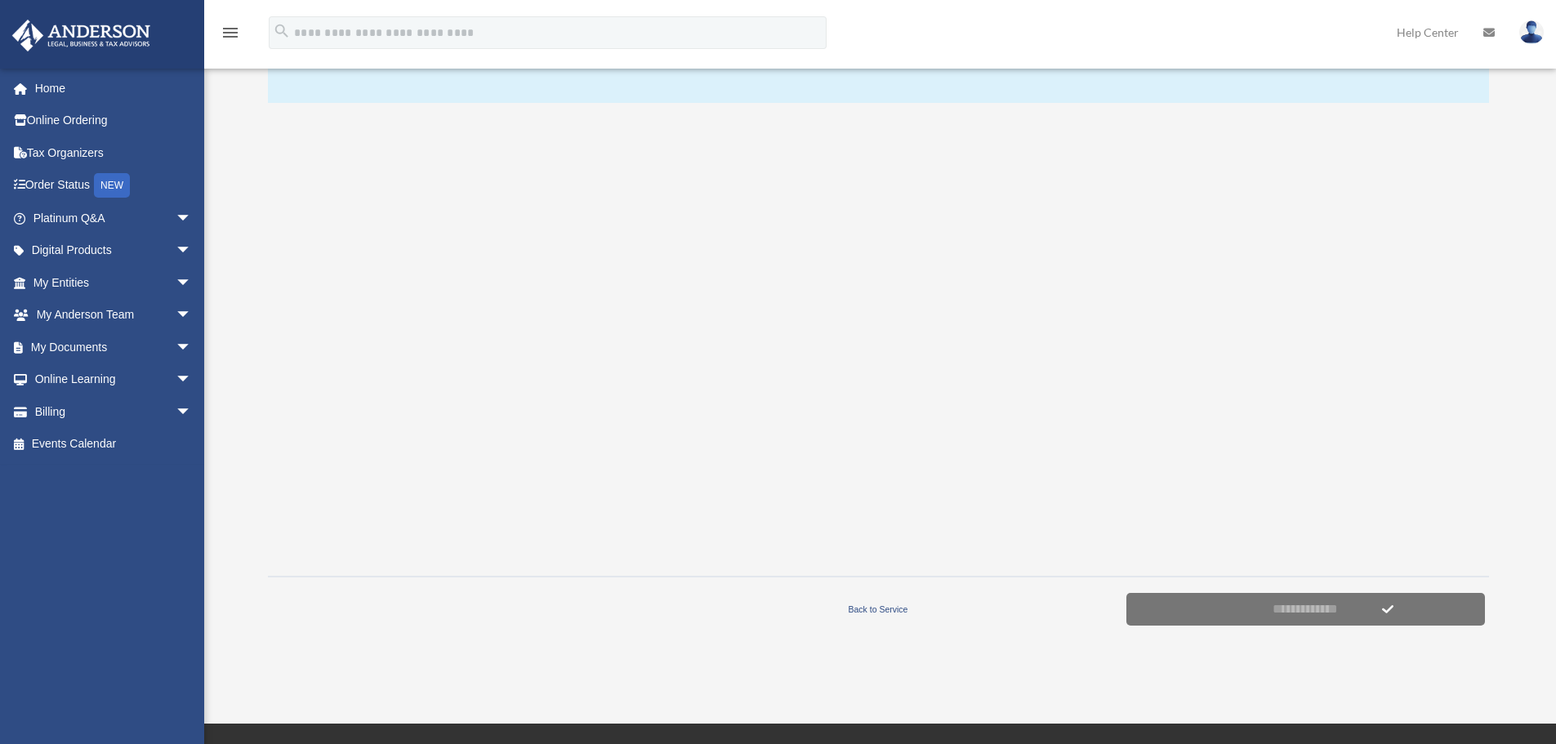
scroll to position [245, 0]
